Goal: Task Accomplishment & Management: Manage account settings

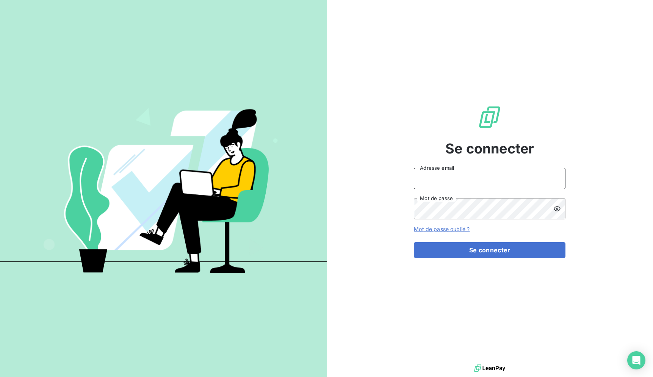
click at [484, 172] on input "Adresse email" at bounding box center [490, 178] width 152 height 21
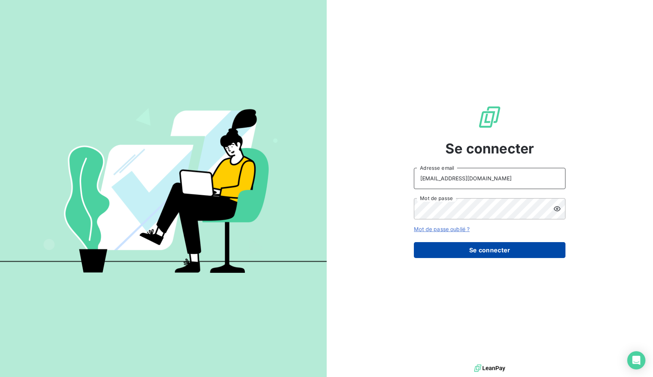
type input "[EMAIL_ADDRESS][DOMAIN_NAME]"
click at [491, 253] on button "Se connecter" at bounding box center [490, 250] width 152 height 16
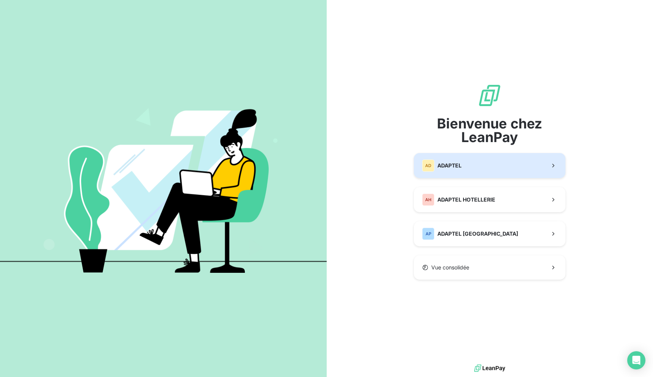
click at [511, 177] on button "AD ADAPTEL" at bounding box center [490, 165] width 152 height 25
